Goal: Find specific page/section: Find specific page/section

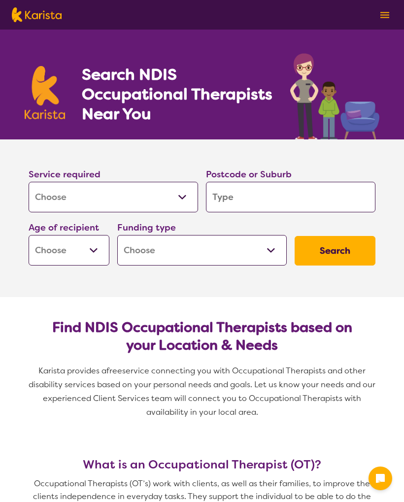
select select "[MEDICAL_DATA]"
click at [222, 206] on input "search" at bounding box center [291, 197] width 170 height 31
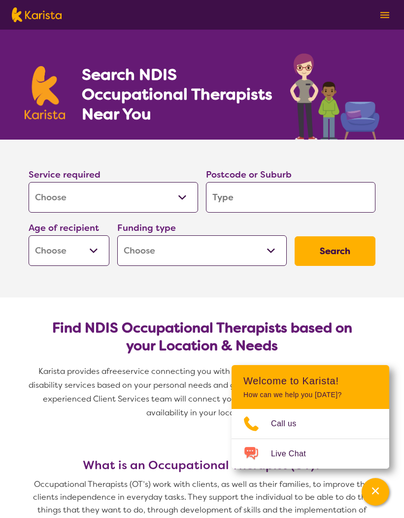
type input "2"
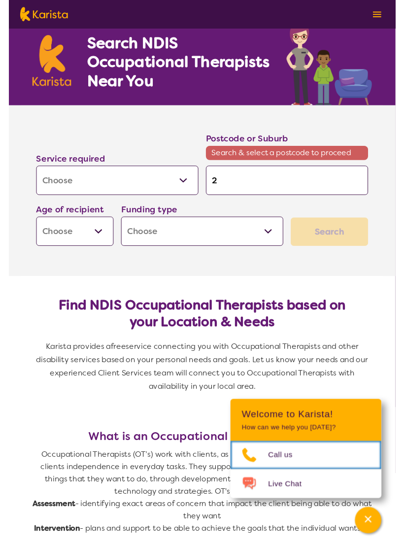
scroll to position [31, 0]
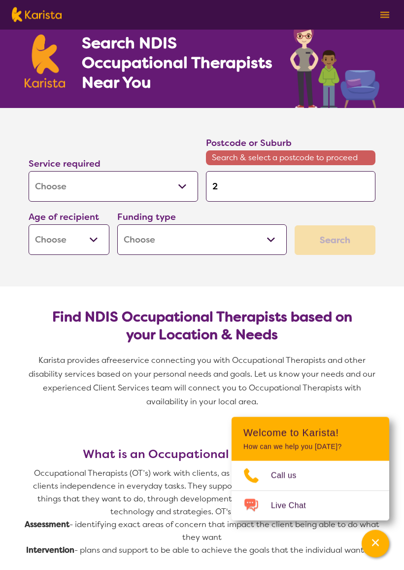
click at [251, 185] on input "2" at bounding box center [291, 187] width 170 height 31
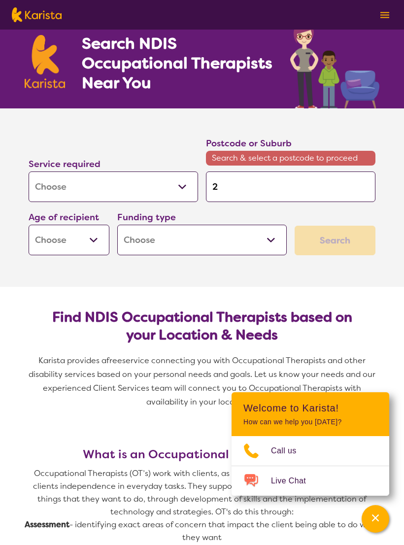
type input "25"
type input "252"
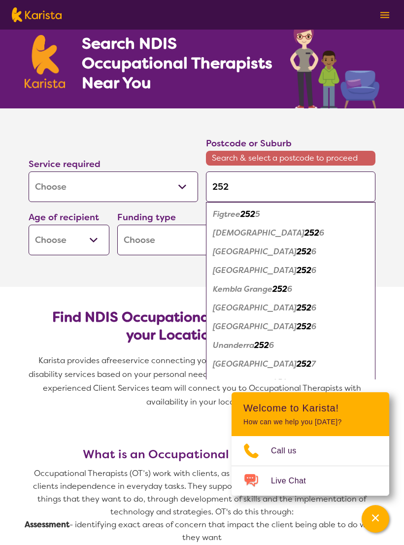
type input "2528"
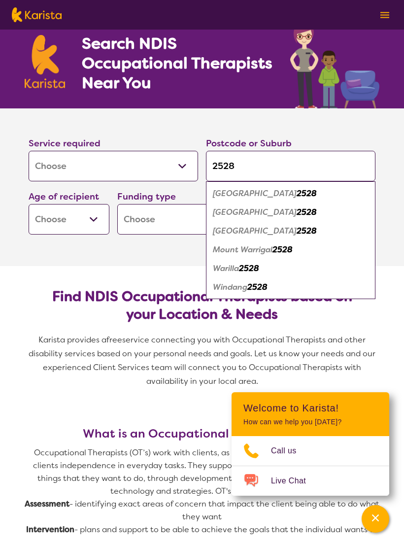
type input "2528"
click at [268, 291] on em "2528" at bounding box center [257, 287] width 20 height 10
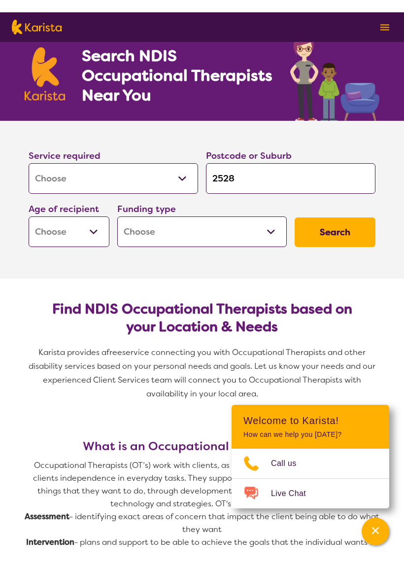
scroll to position [32, 0]
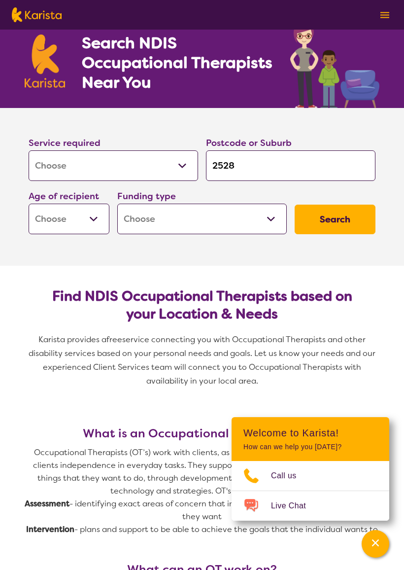
click at [99, 221] on select "Early Childhood - 0 to 9 Child - 10 to 11 Adolescent - 12 to 17 Adult - 18 to 6…" at bounding box center [69, 219] width 81 height 31
select select "AG"
click at [259, 308] on h2 "Find NDIS Occupational Therapists based on your Location & Needs" at bounding box center [201, 304] width 331 height 35
